Goal: Find specific page/section: Find specific page/section

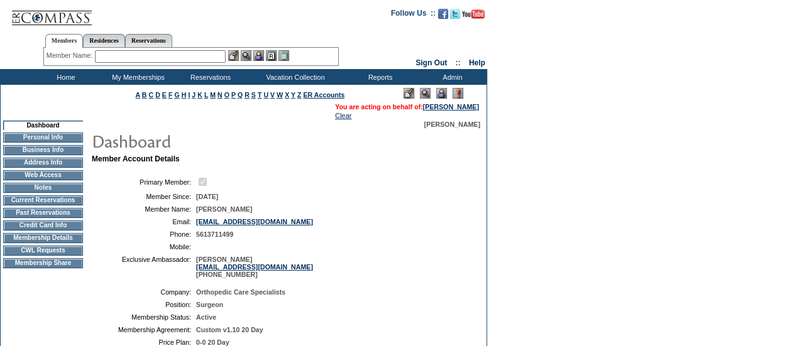
click at [444, 91] on img at bounding box center [441, 93] width 11 height 11
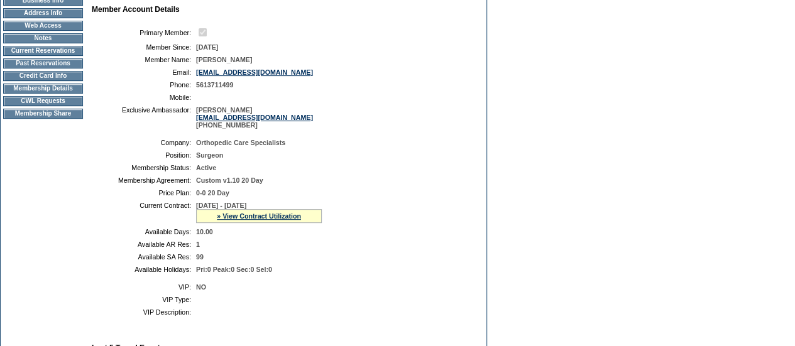
scroll to position [160, 0]
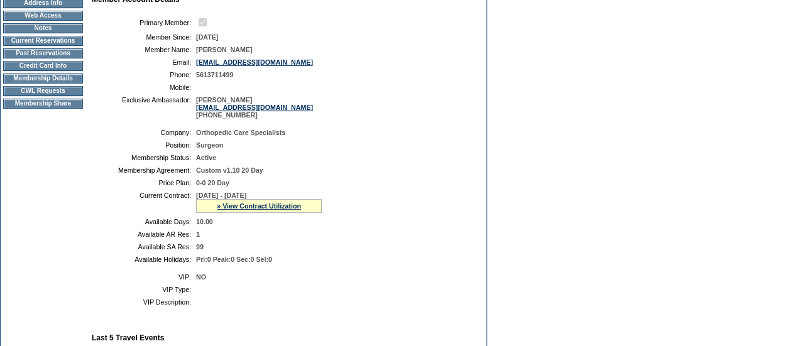
click at [72, 96] on td "CWL Requests" at bounding box center [43, 91] width 80 height 10
